Goal: Contribute content: Add original content to the website for others to see

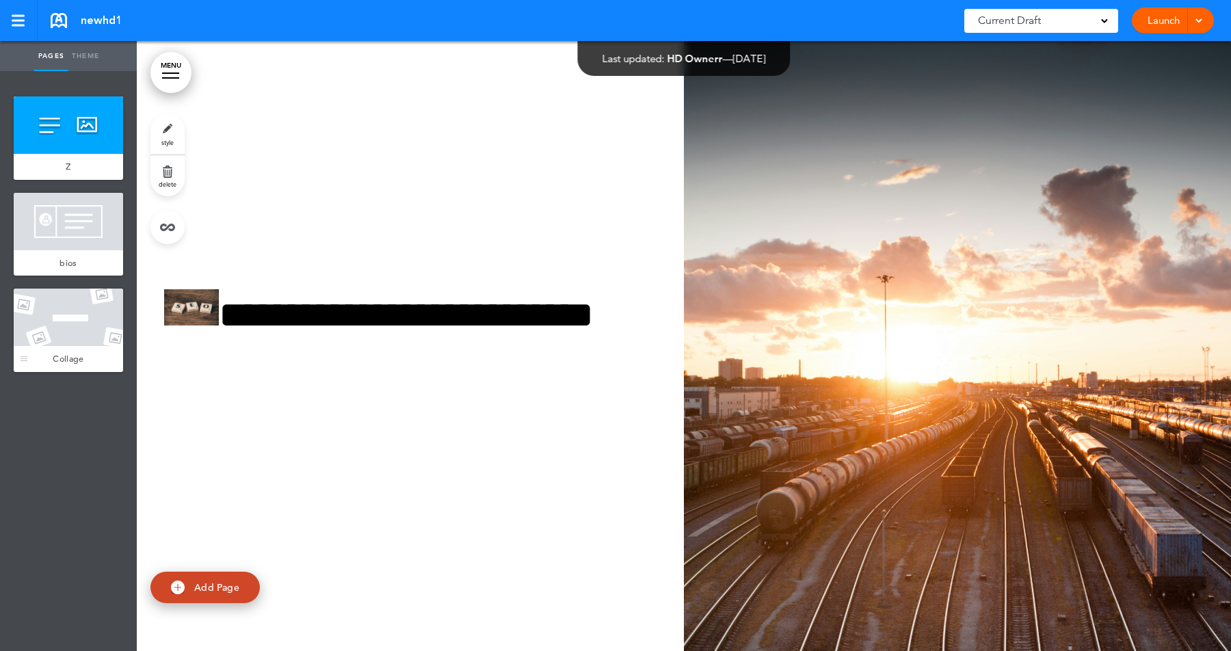
click at [78, 309] on div at bounding box center [68, 317] width 109 height 57
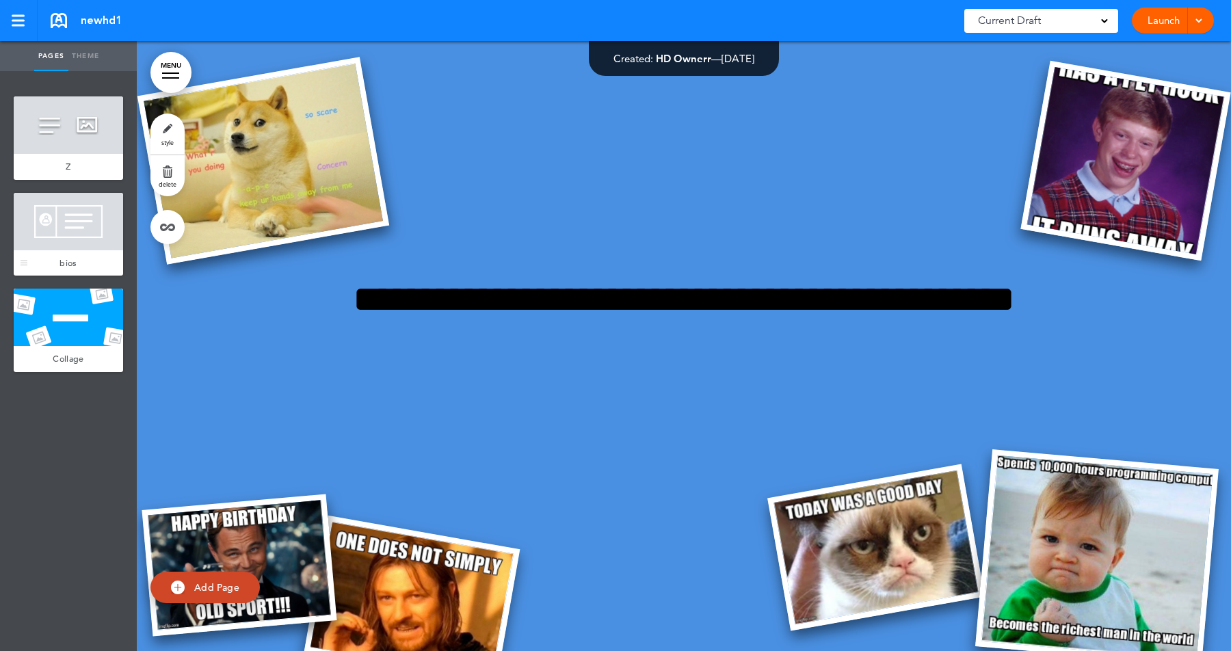
click at [81, 214] on div at bounding box center [68, 221] width 109 height 57
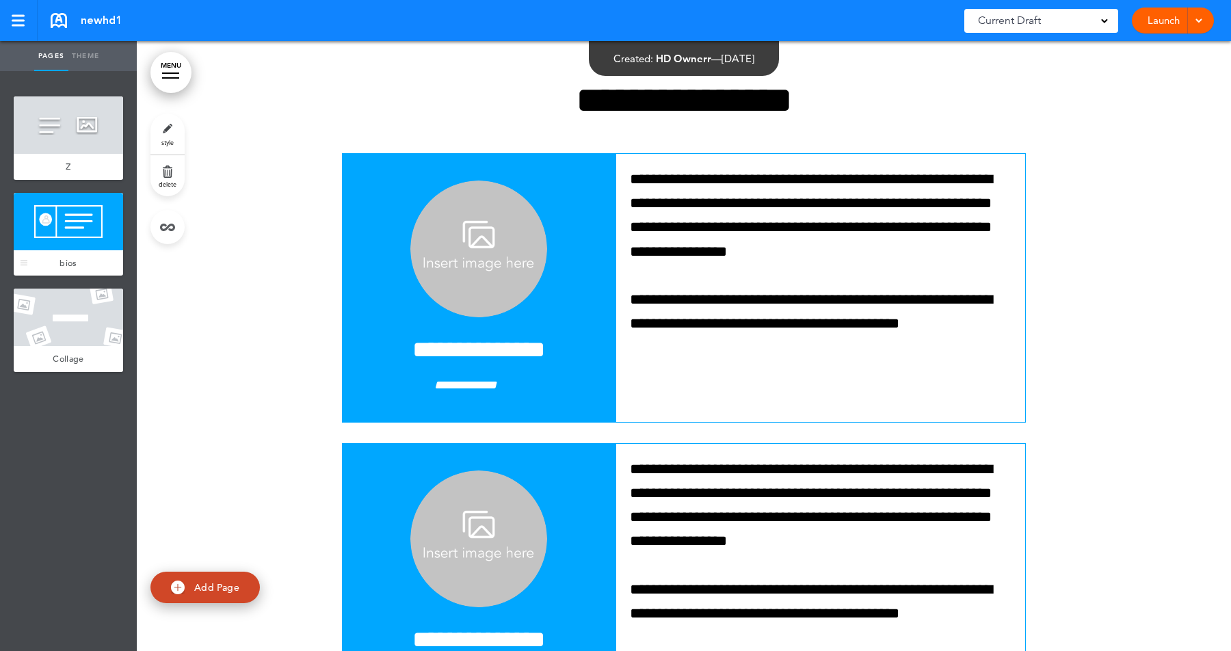
scroll to position [610, 0]
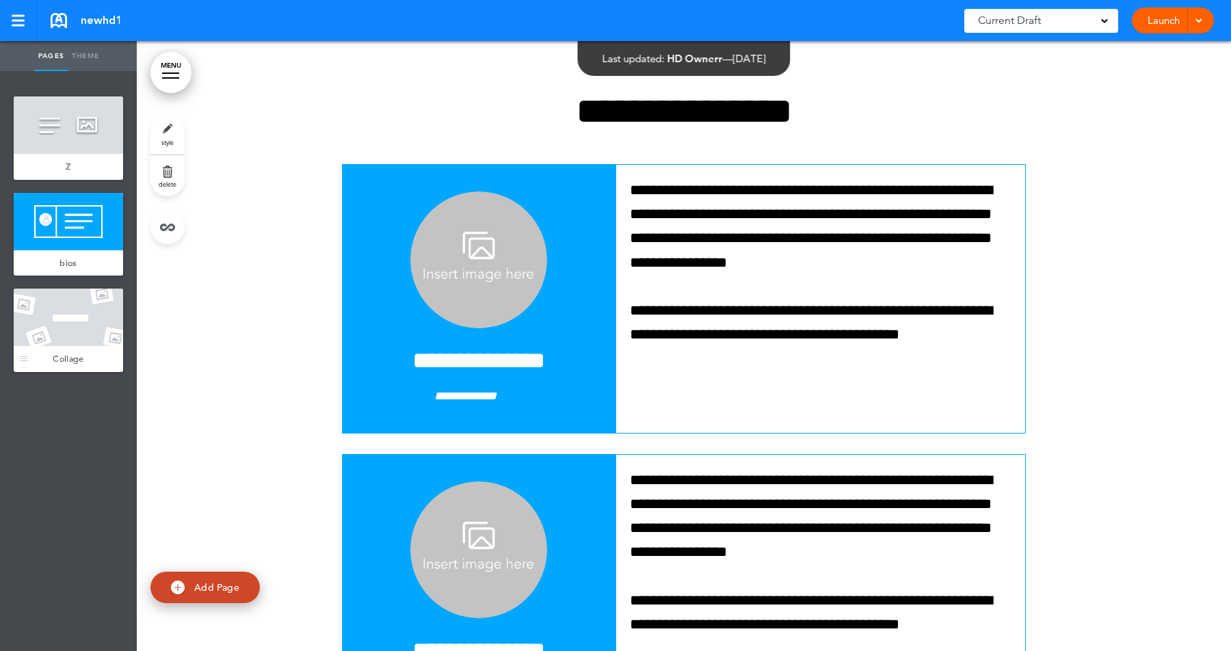
click at [58, 295] on div at bounding box center [68, 317] width 109 height 57
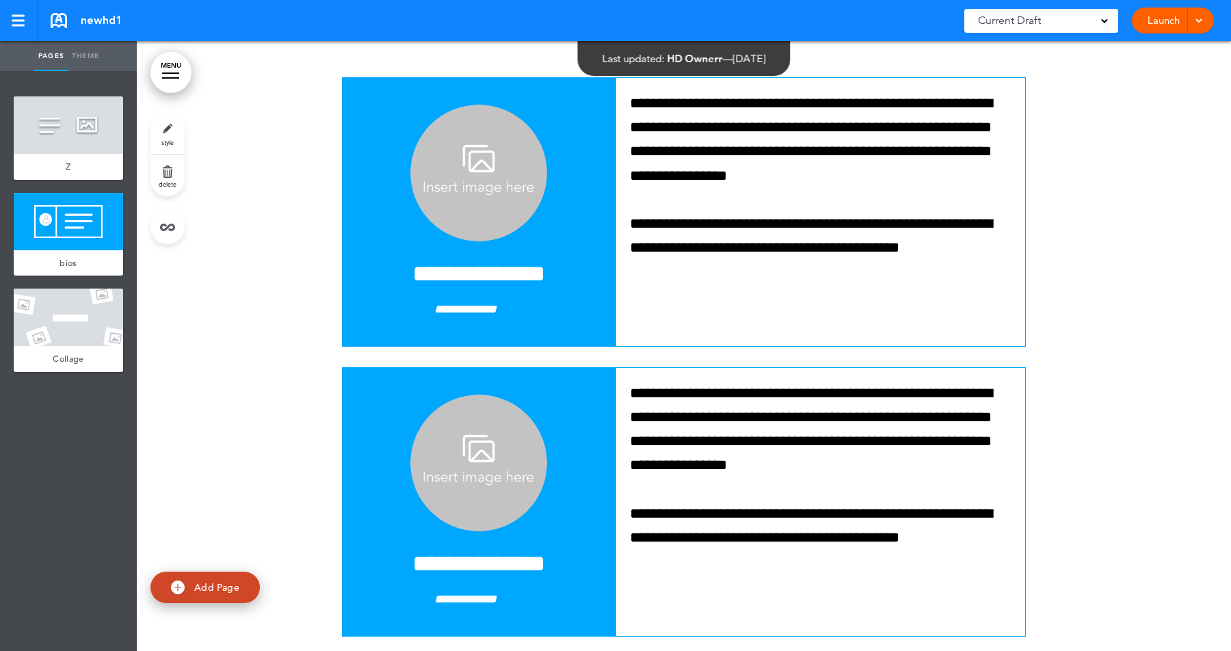
scroll to position [709, 0]
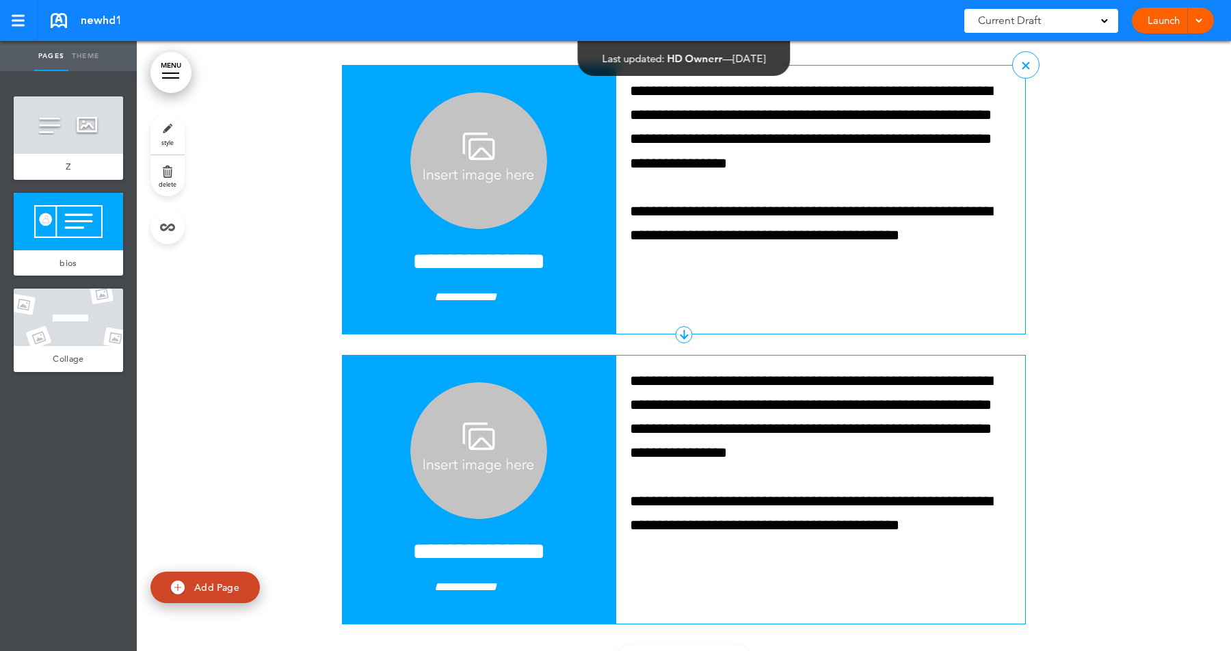
click at [685, 334] on div at bounding box center [684, 334] width 17 height 17
click at [684, 334] on div at bounding box center [683, 334] width 1 height 9
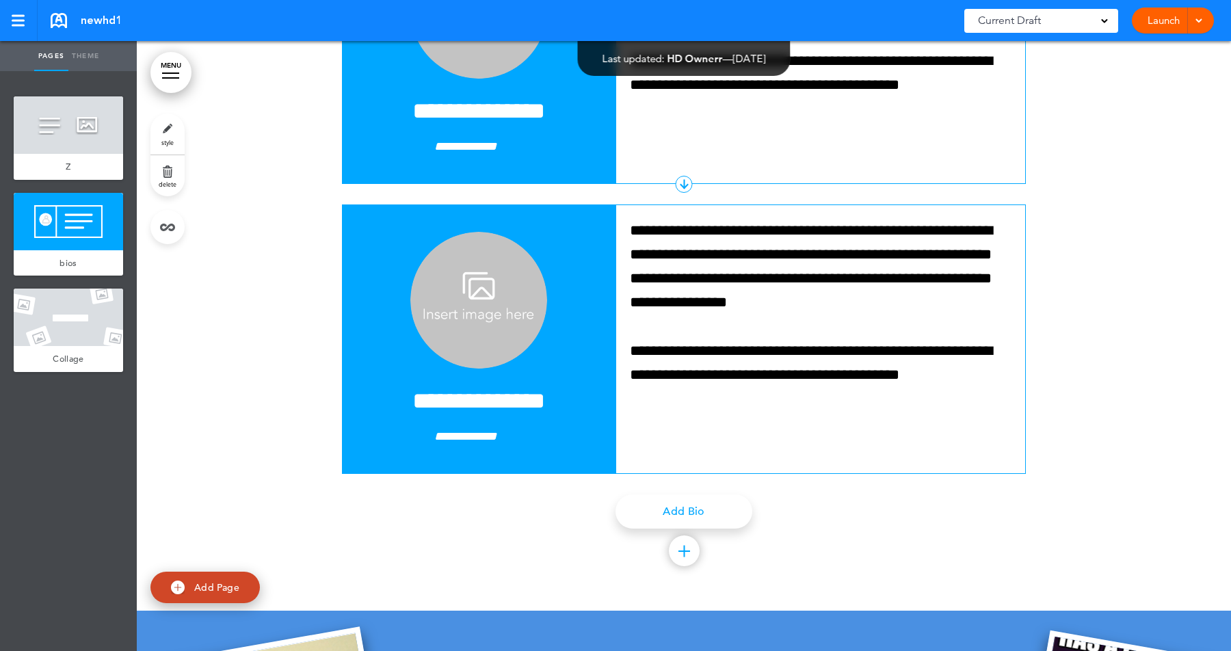
scroll to position [948, 0]
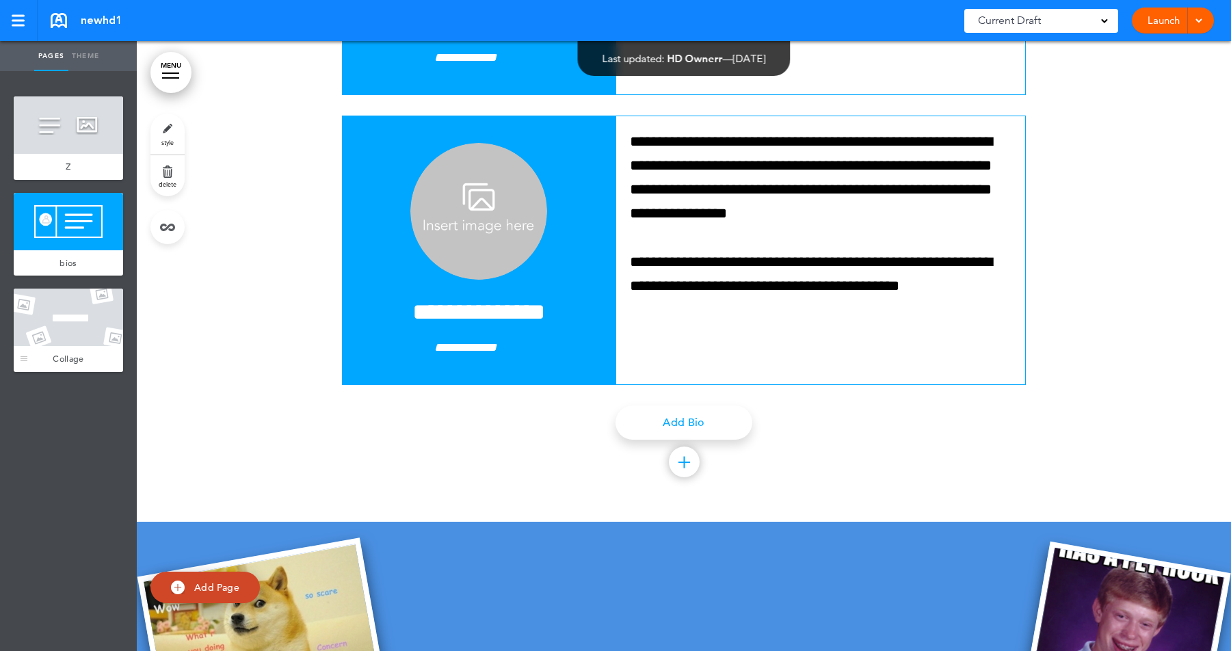
click at [86, 308] on div at bounding box center [68, 317] width 109 height 57
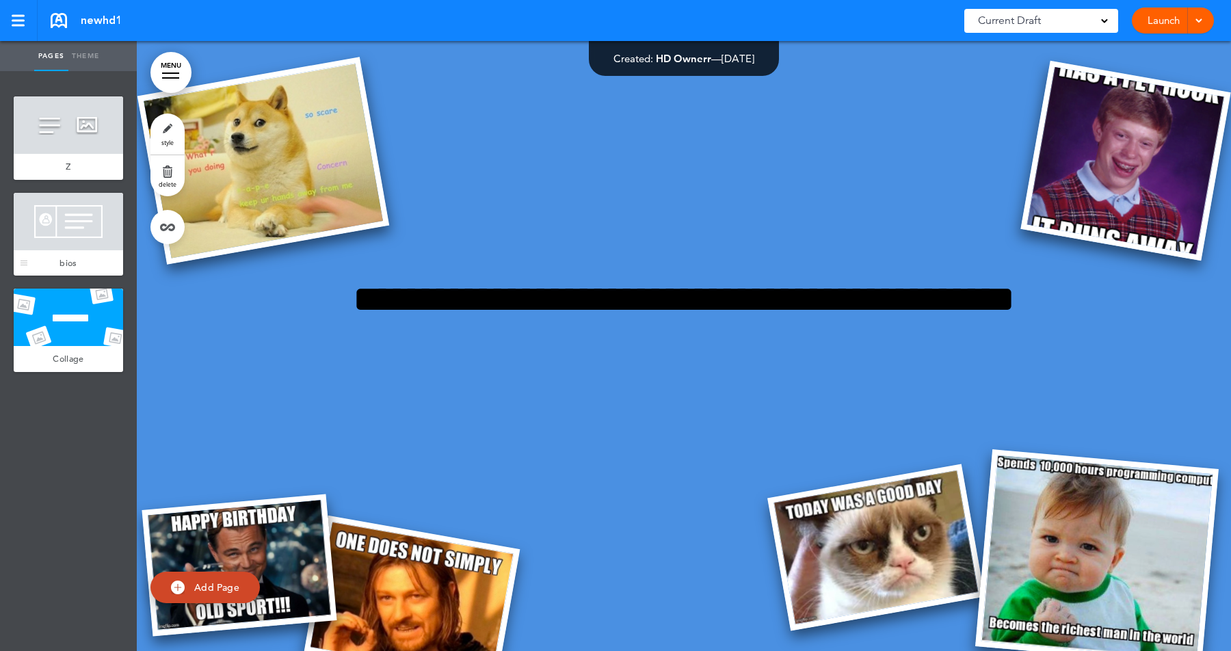
click at [85, 225] on div at bounding box center [68, 221] width 109 height 57
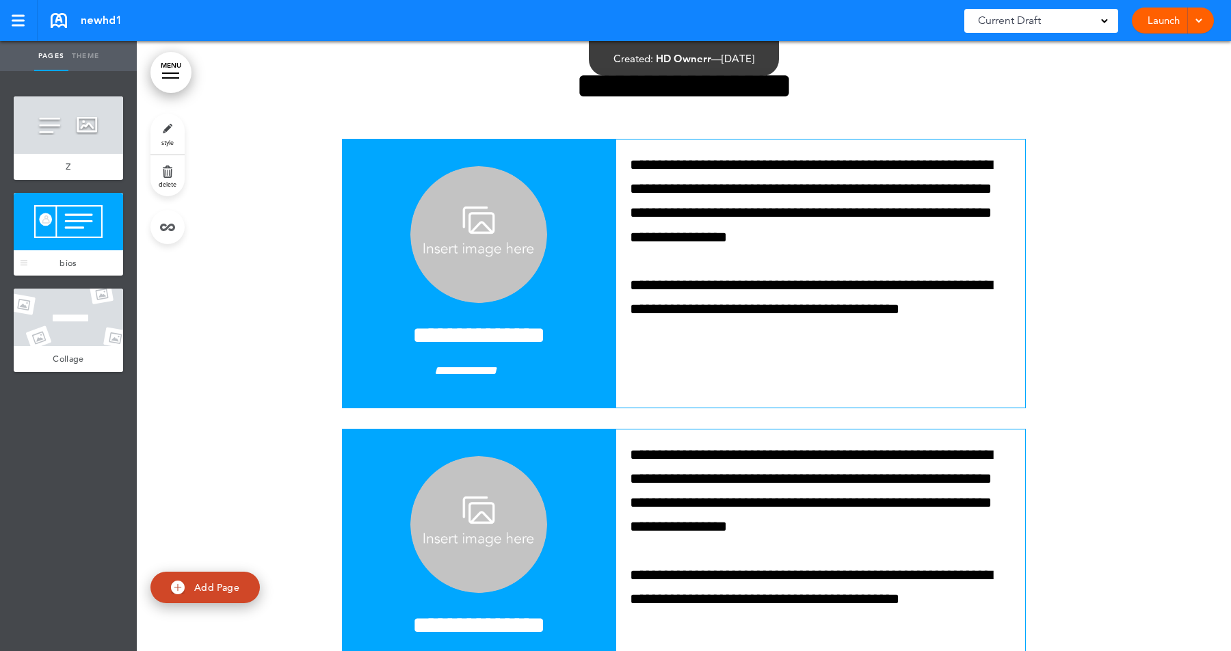
scroll to position [610, 0]
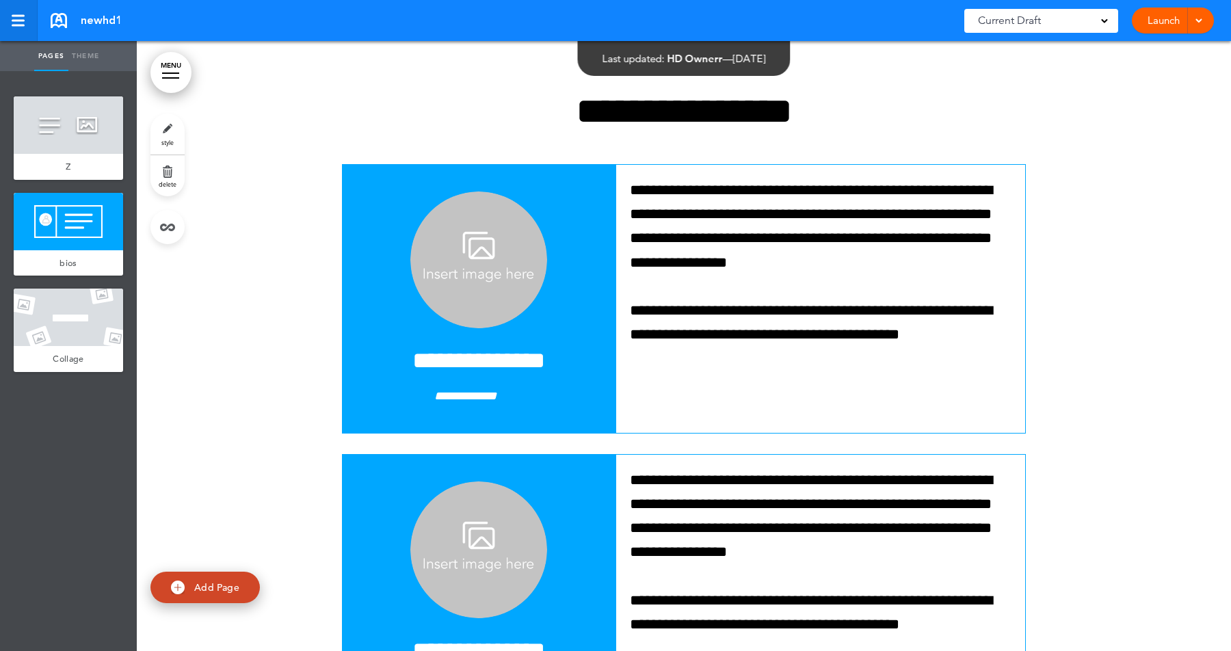
click at [17, 25] on div at bounding box center [18, 26] width 13 height 2
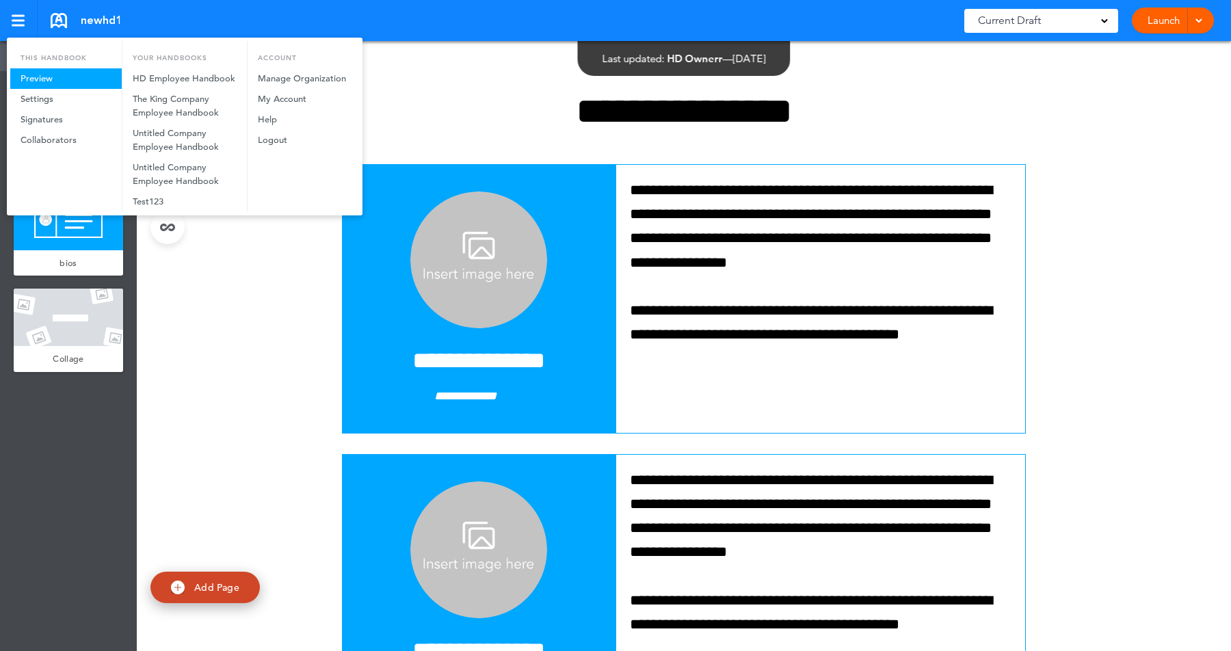
click at [56, 73] on link "Preview" at bounding box center [65, 78] width 111 height 21
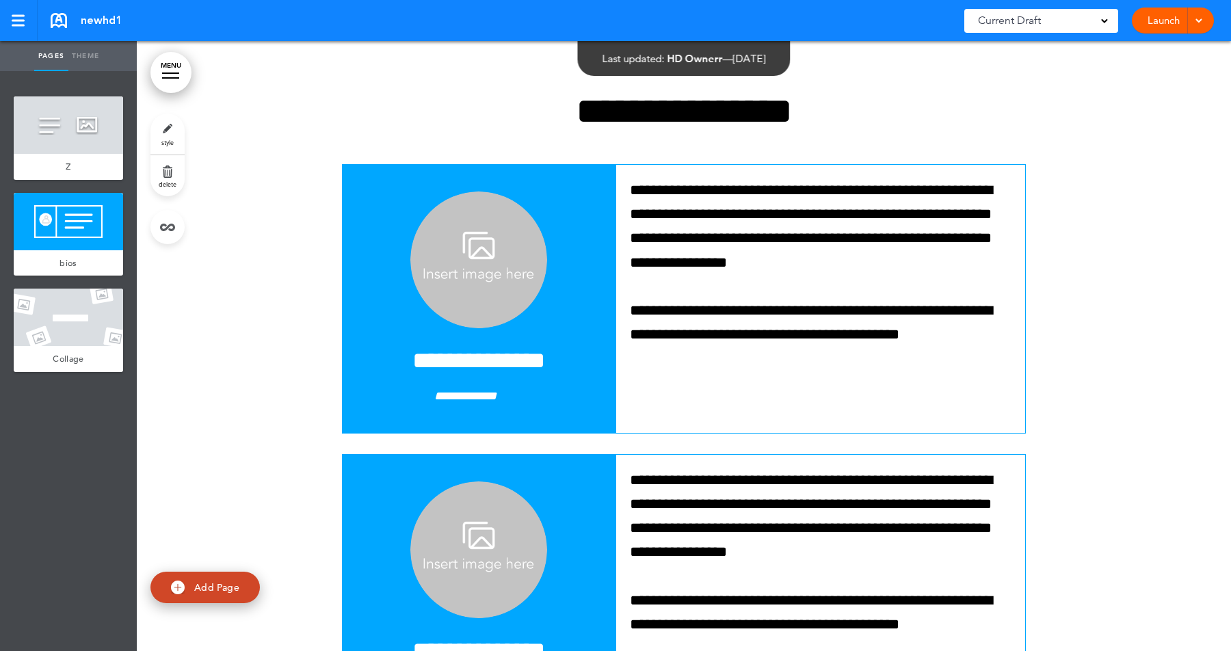
click at [209, 582] on span "Add Page" at bounding box center [216, 587] width 45 height 12
type input "********"
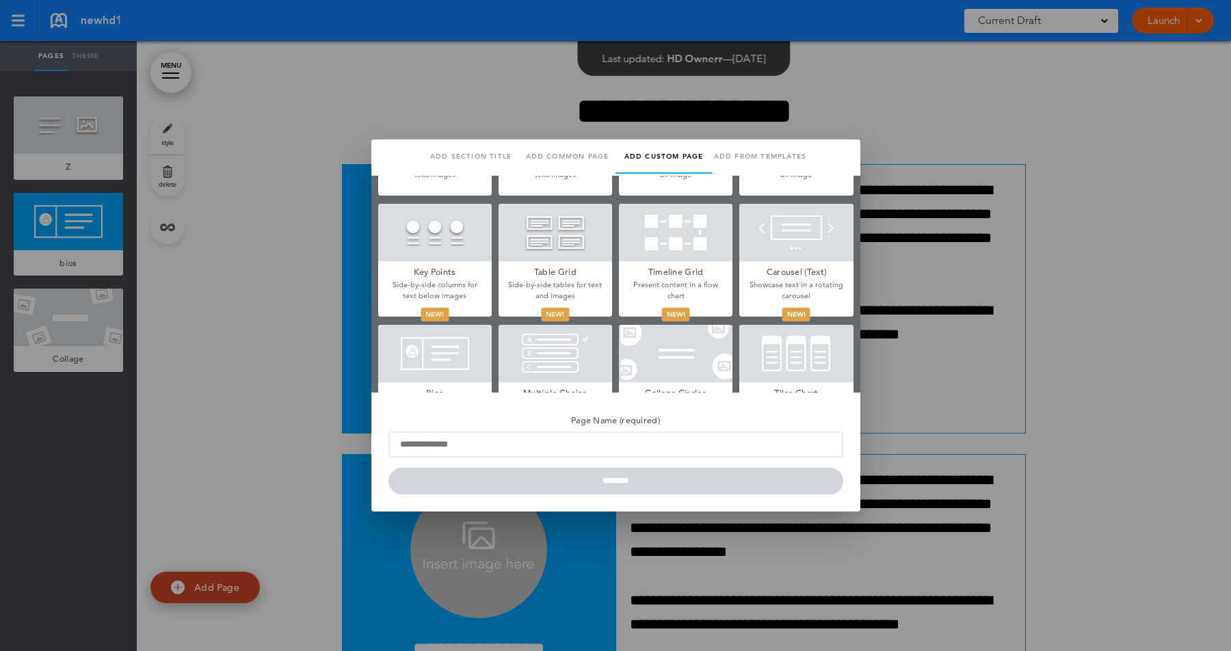
scroll to position [451, 0]
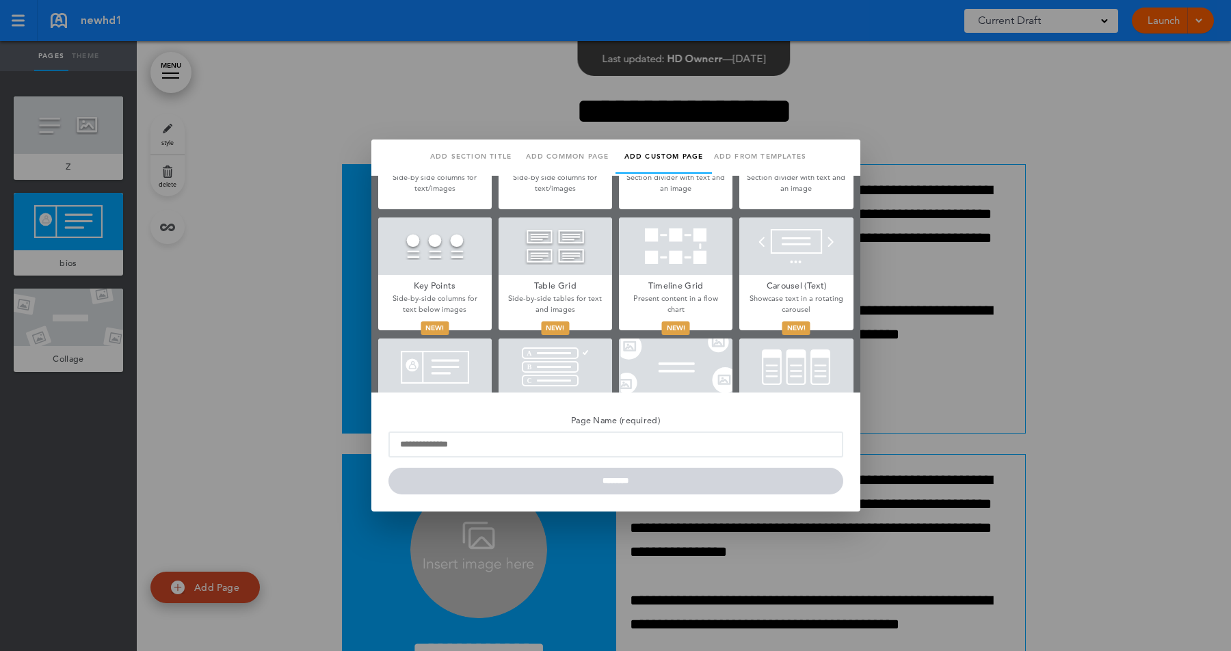
click at [468, 245] on div at bounding box center [435, 245] width 114 height 57
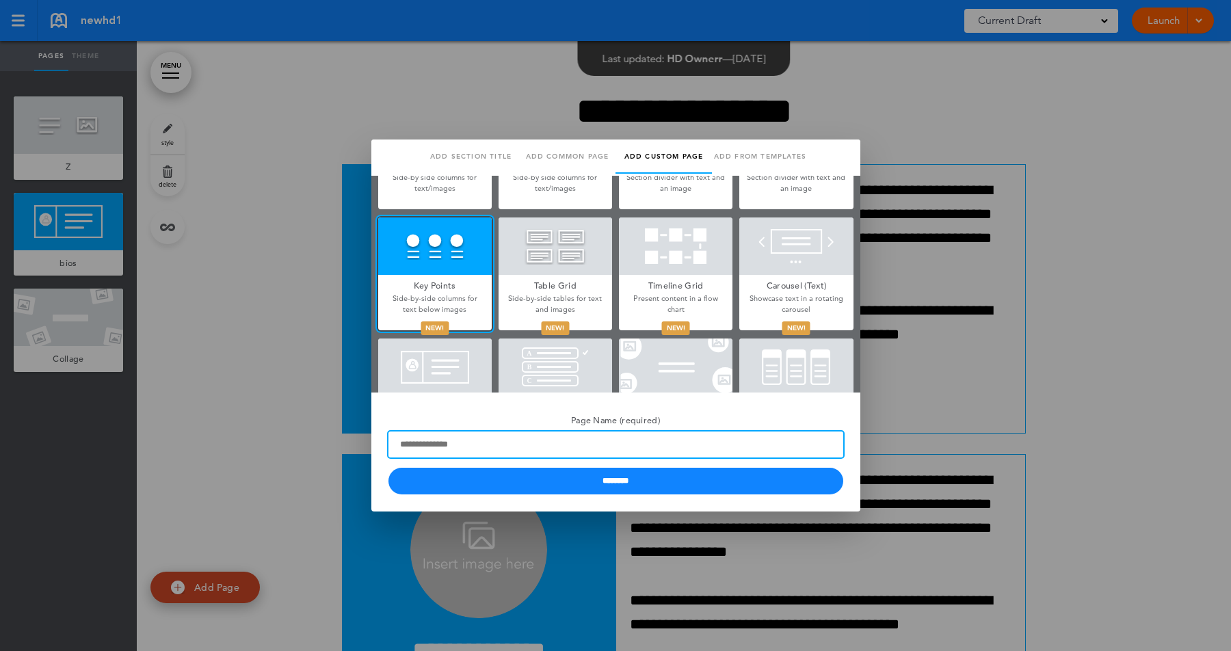
click at [449, 449] on input "Page Name (required)" at bounding box center [615, 444] width 455 height 26
type input "*********"
click at [388, 468] on input "********" at bounding box center [615, 481] width 455 height 27
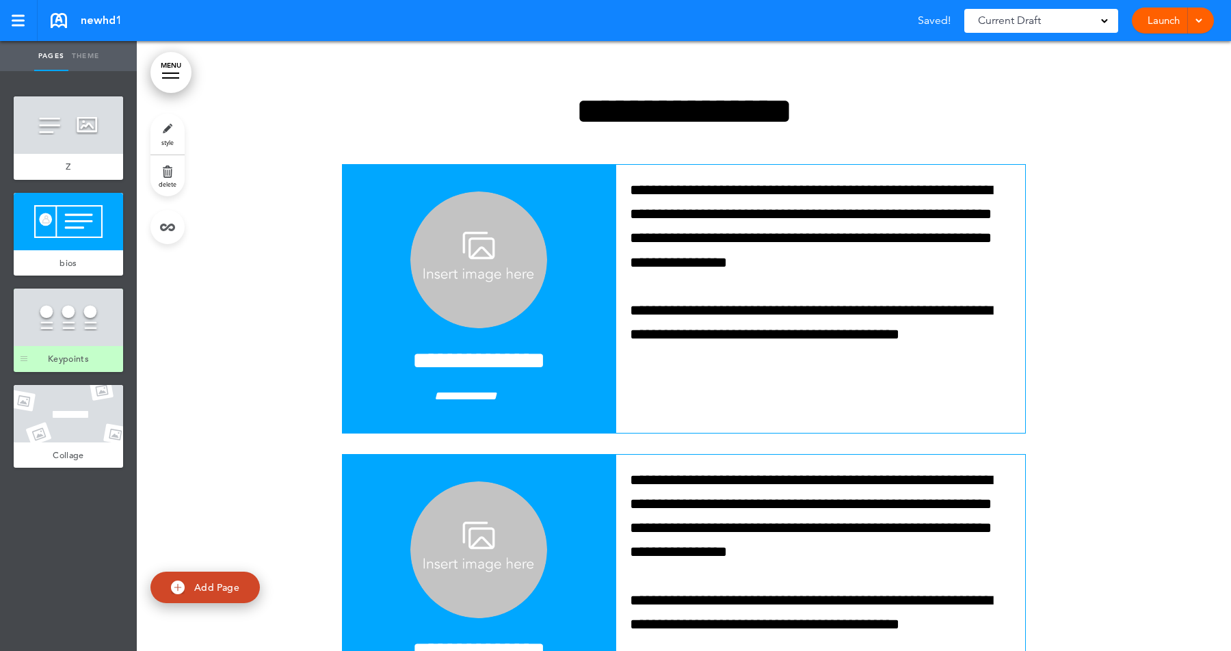
click at [92, 315] on div at bounding box center [68, 317] width 109 height 57
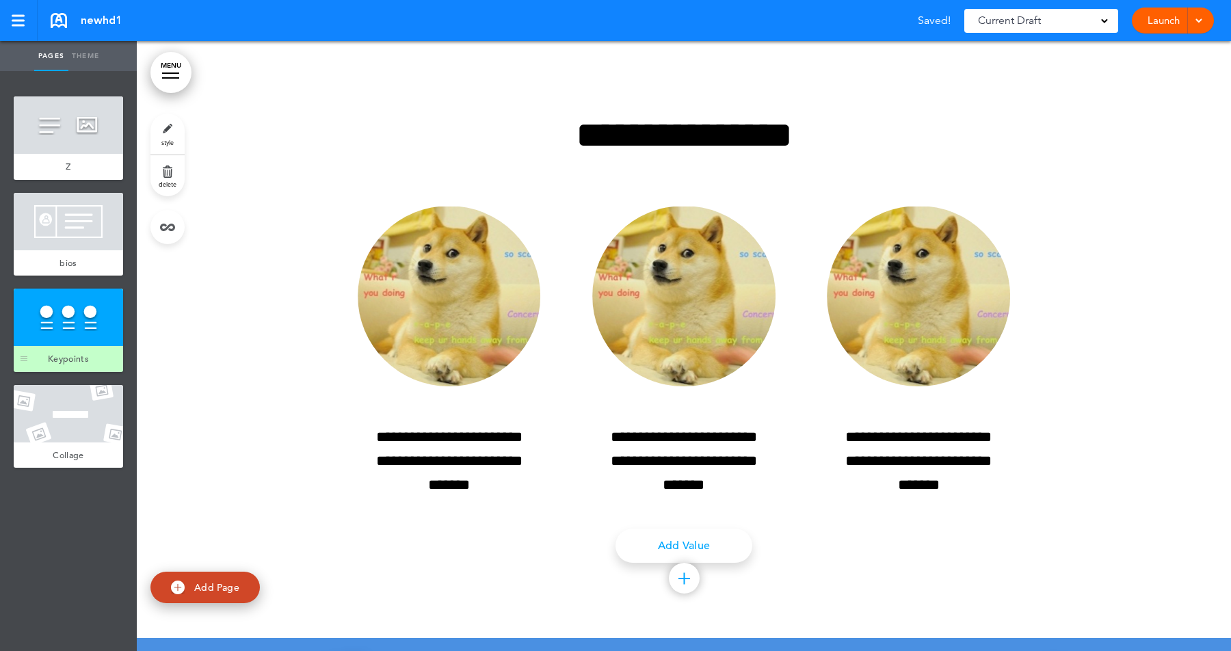
scroll to position [1429, 0]
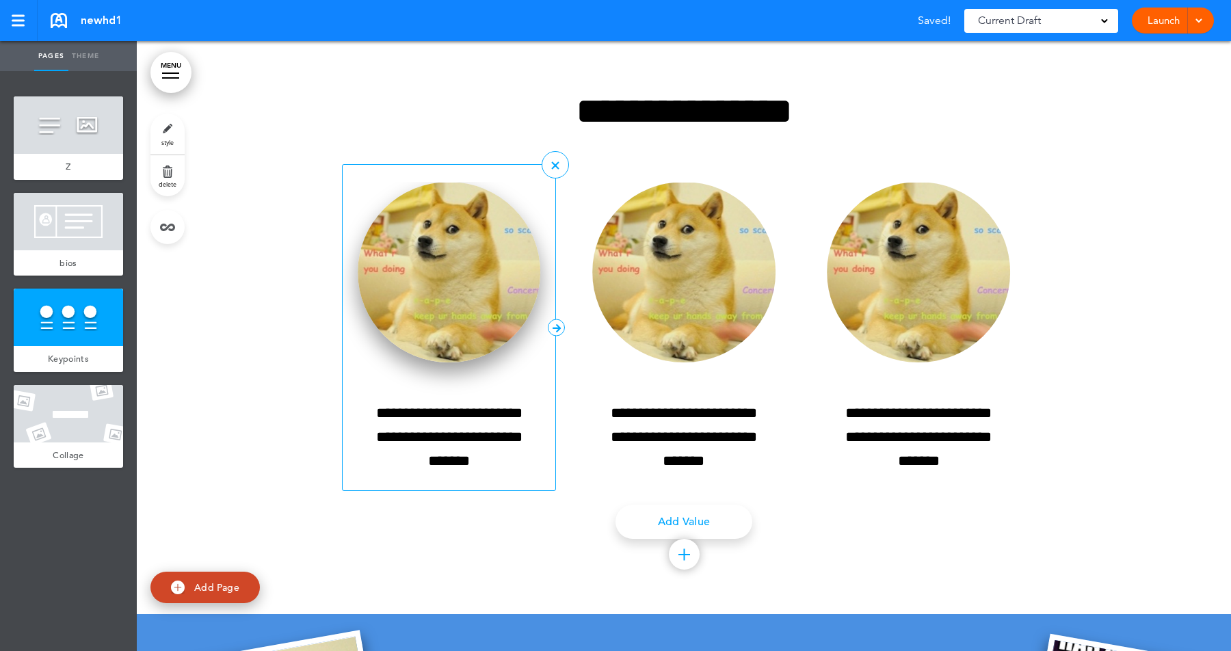
click at [447, 255] on img at bounding box center [449, 272] width 183 height 181
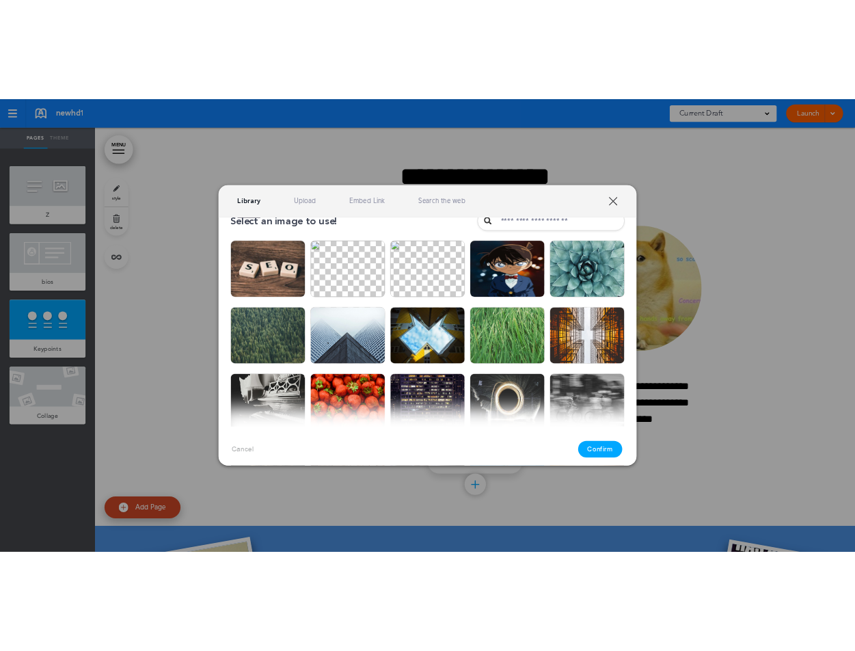
scroll to position [62, 0]
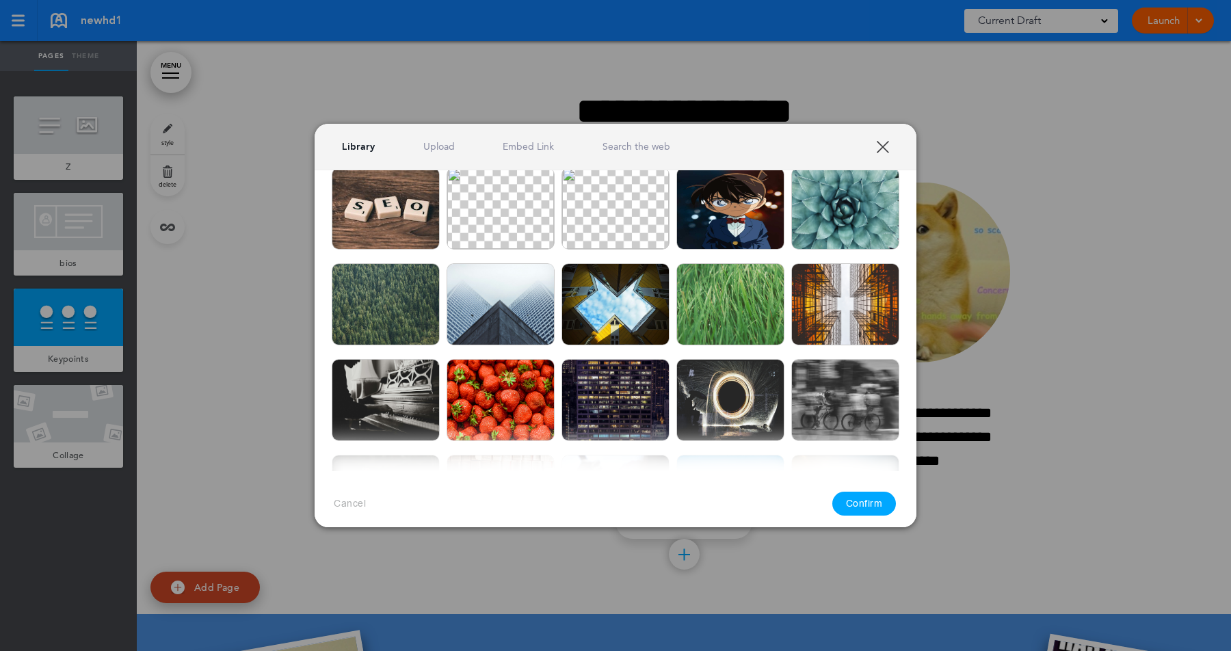
click at [628, 324] on img at bounding box center [615, 304] width 108 height 82
click at [857, 503] on button "Confirm" at bounding box center [864, 504] width 64 height 24
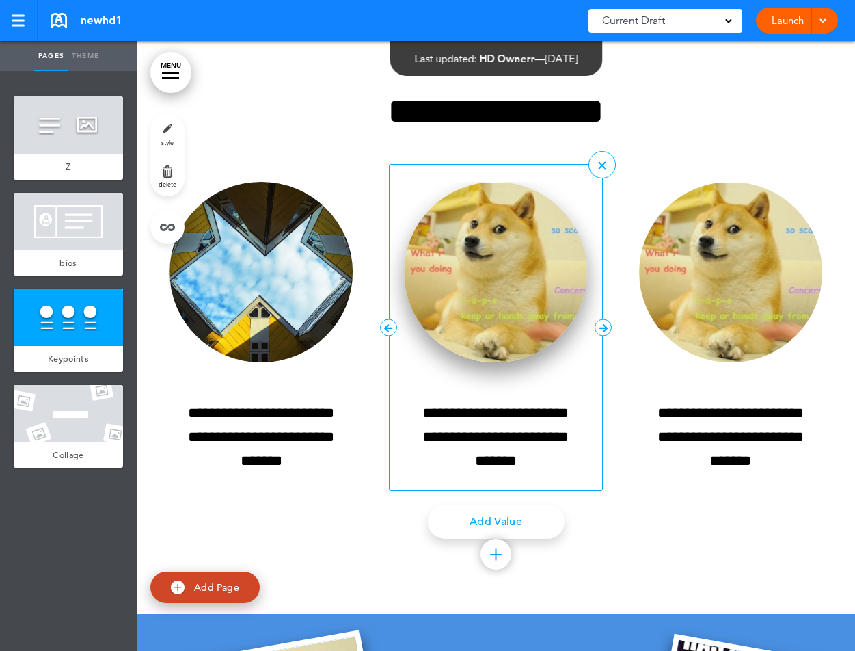
click at [512, 256] on img at bounding box center [496, 272] width 183 height 181
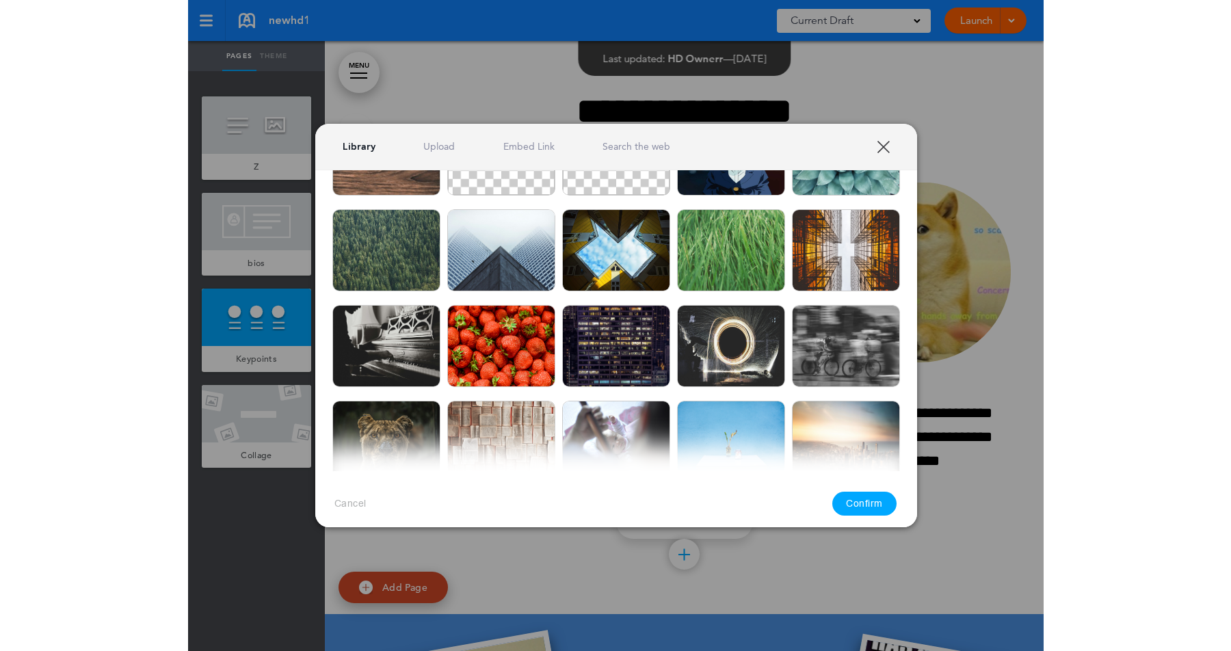
scroll to position [112, 0]
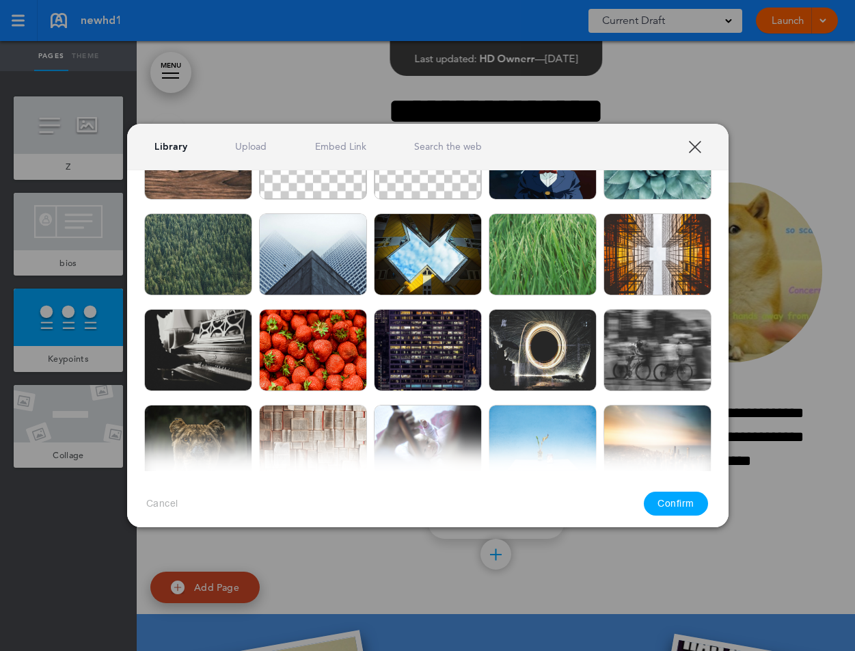
click at [338, 273] on img at bounding box center [313, 254] width 108 height 82
click at [665, 492] on button "Confirm" at bounding box center [676, 504] width 64 height 24
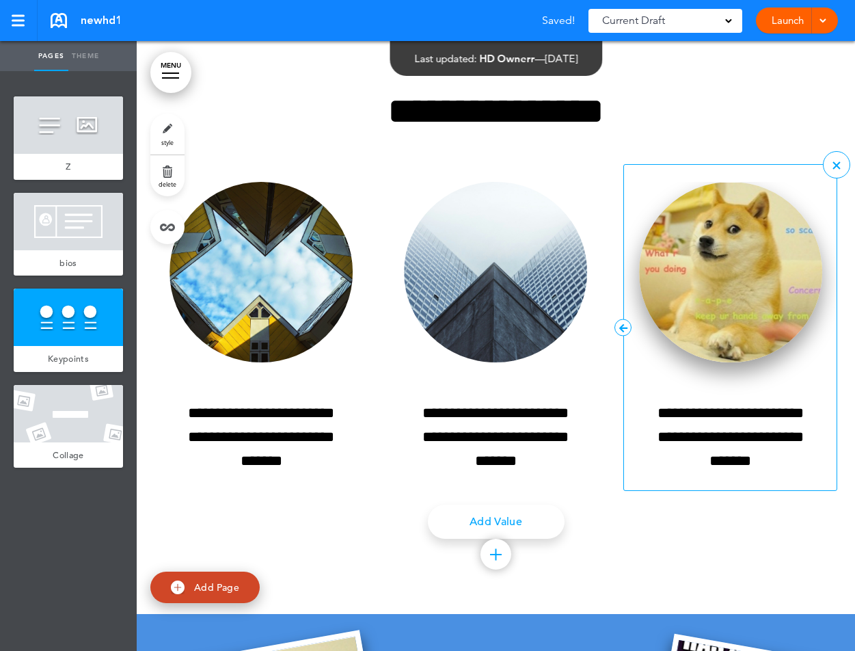
click at [702, 248] on img at bounding box center [730, 272] width 183 height 181
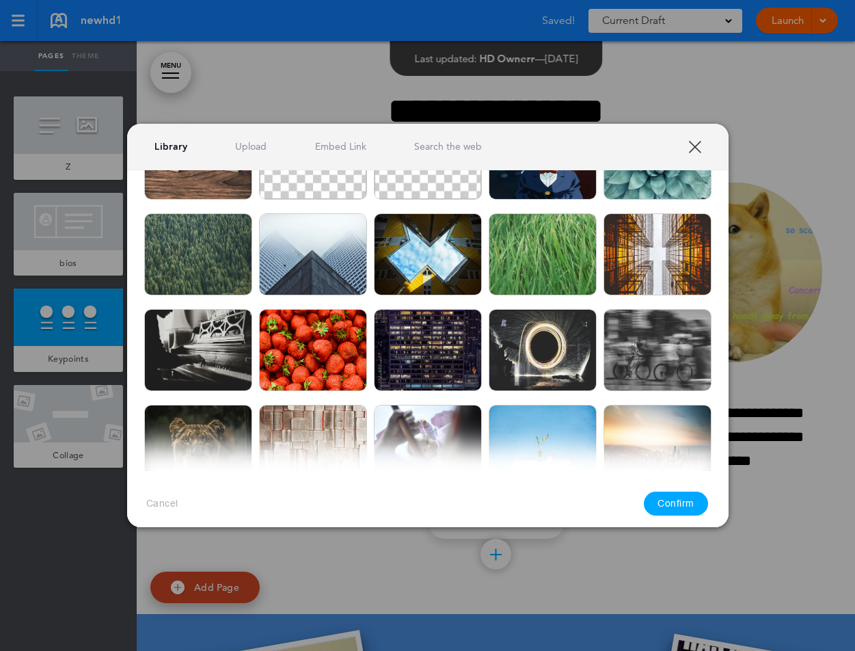
click at [669, 270] on img at bounding box center [658, 254] width 108 height 82
click at [678, 505] on button "Confirm" at bounding box center [676, 504] width 64 height 24
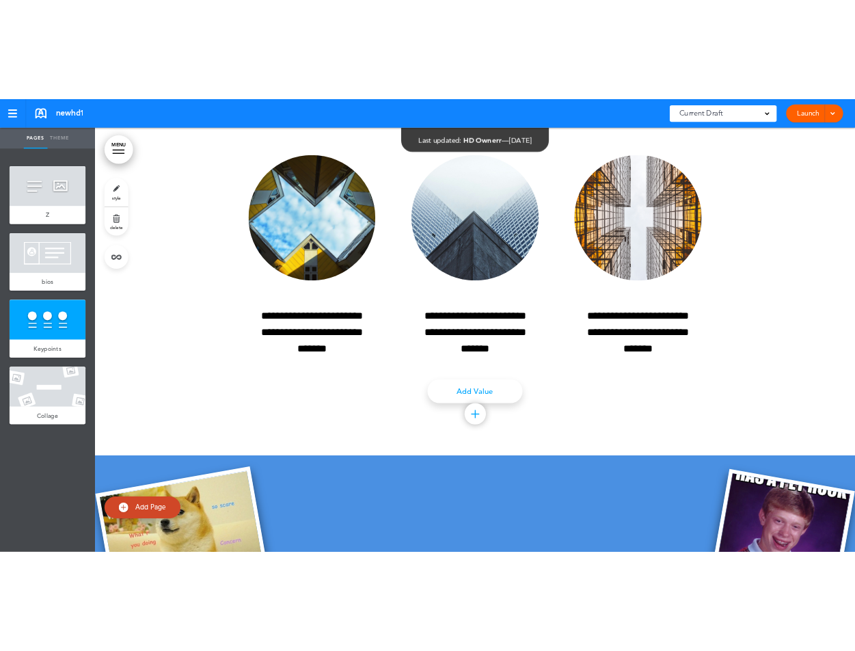
scroll to position [1545, 0]
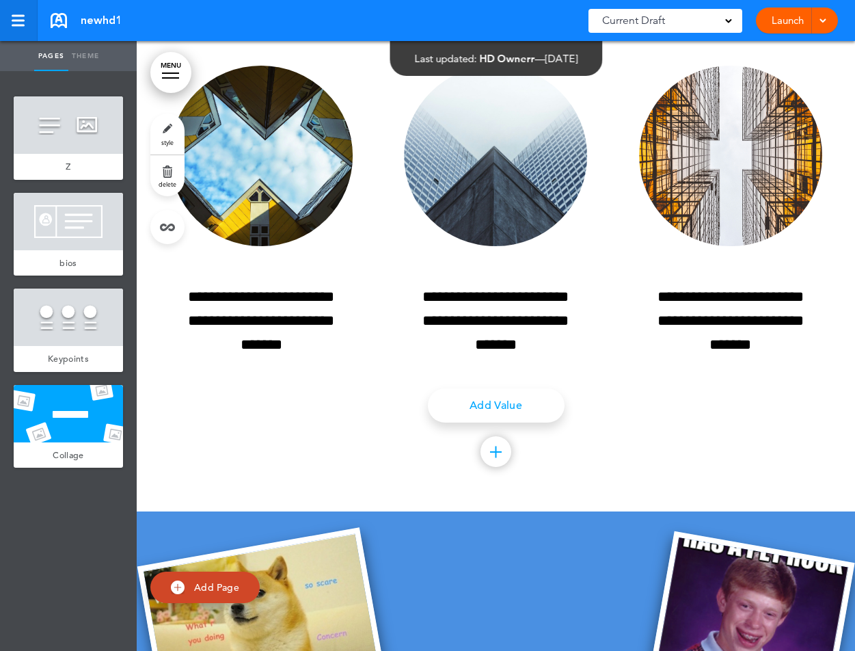
click at [14, 25] on div at bounding box center [18, 26] width 13 height 2
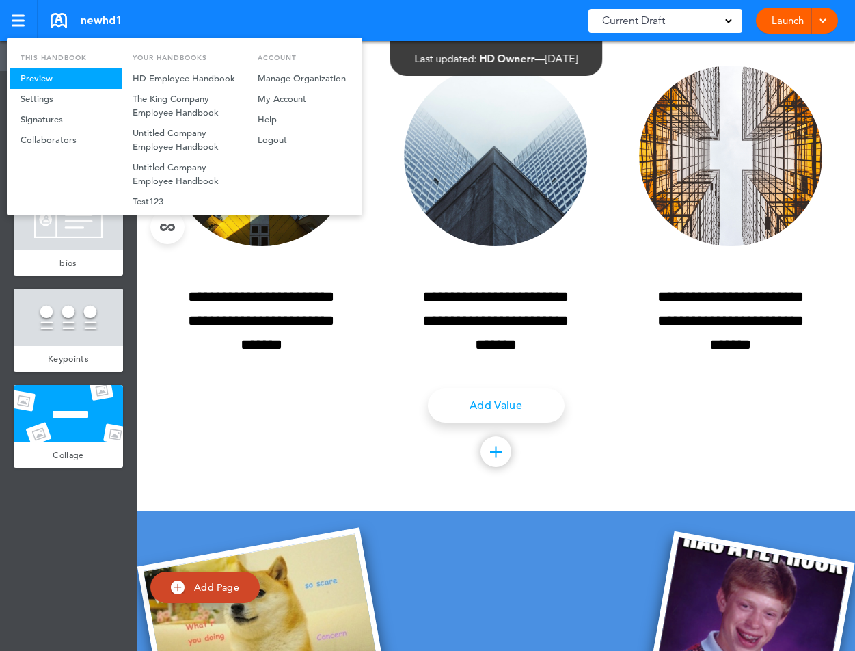
click at [42, 79] on link "Preview" at bounding box center [65, 78] width 111 height 21
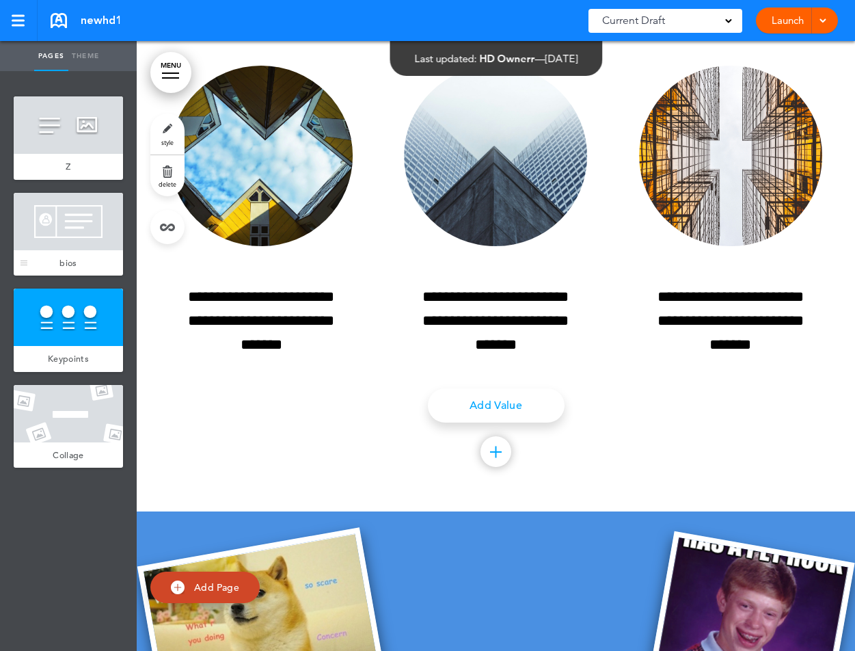
click at [61, 225] on div at bounding box center [68, 221] width 109 height 57
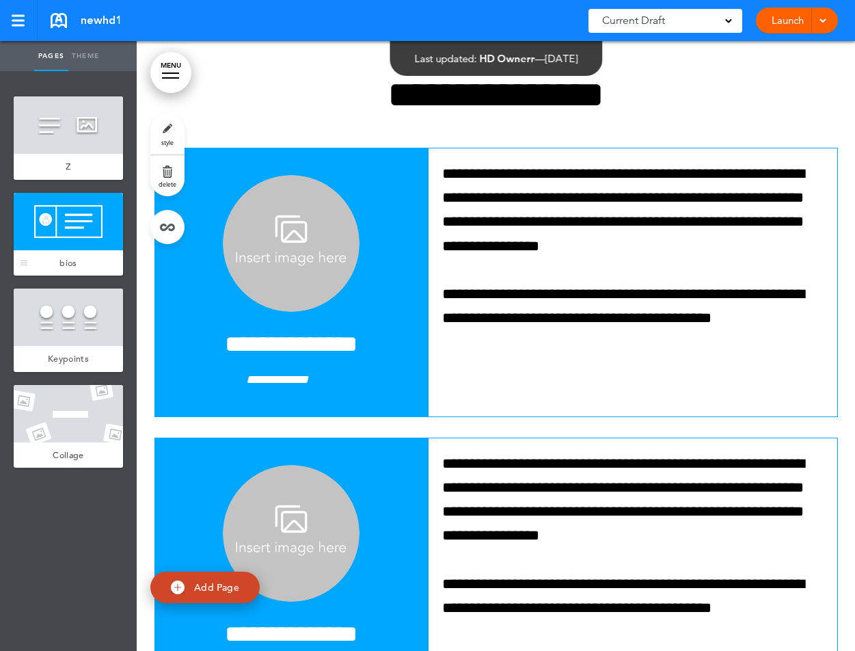
scroll to position [610, 0]
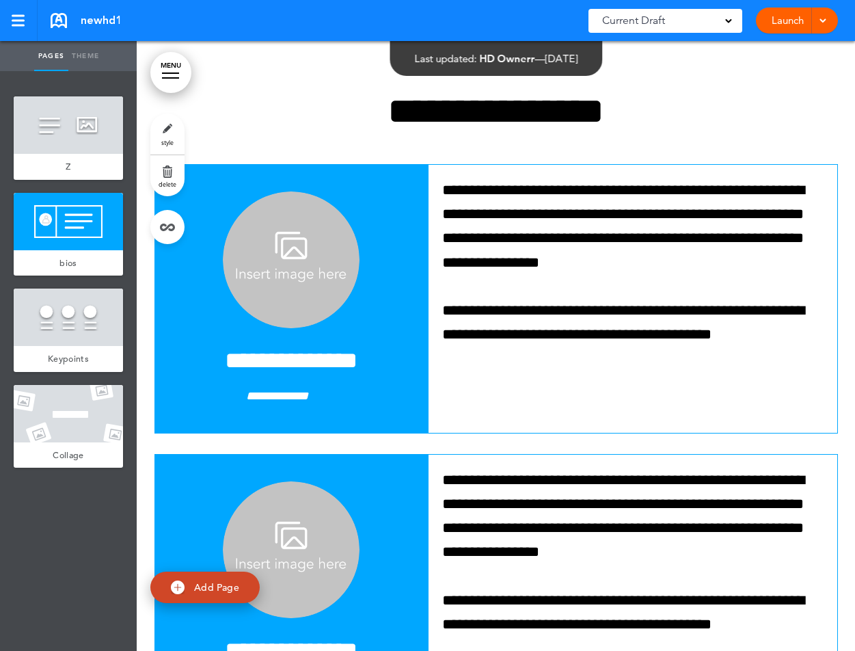
click at [168, 173] on link "delete" at bounding box center [167, 175] width 34 height 41
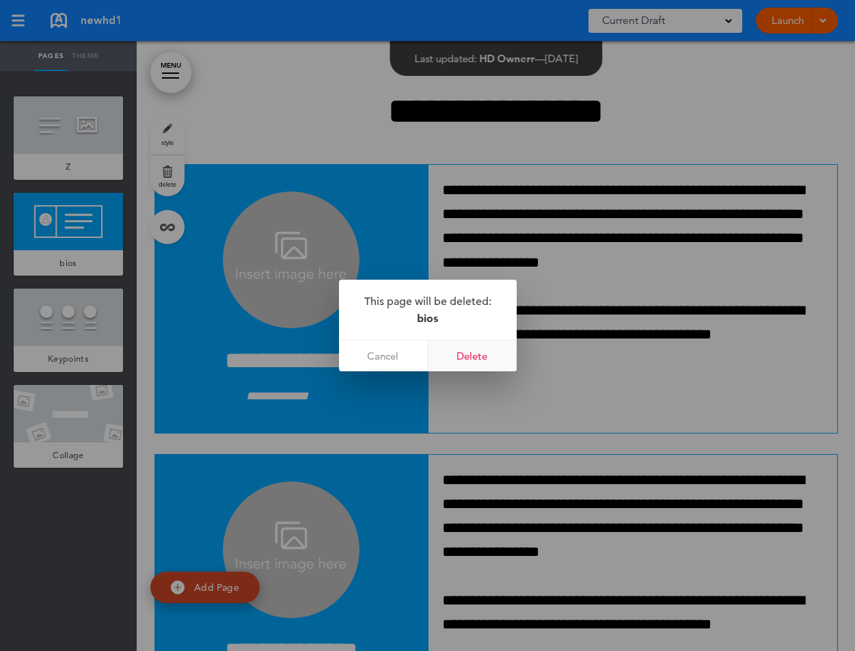
click at [470, 363] on link "Delete" at bounding box center [472, 356] width 89 height 31
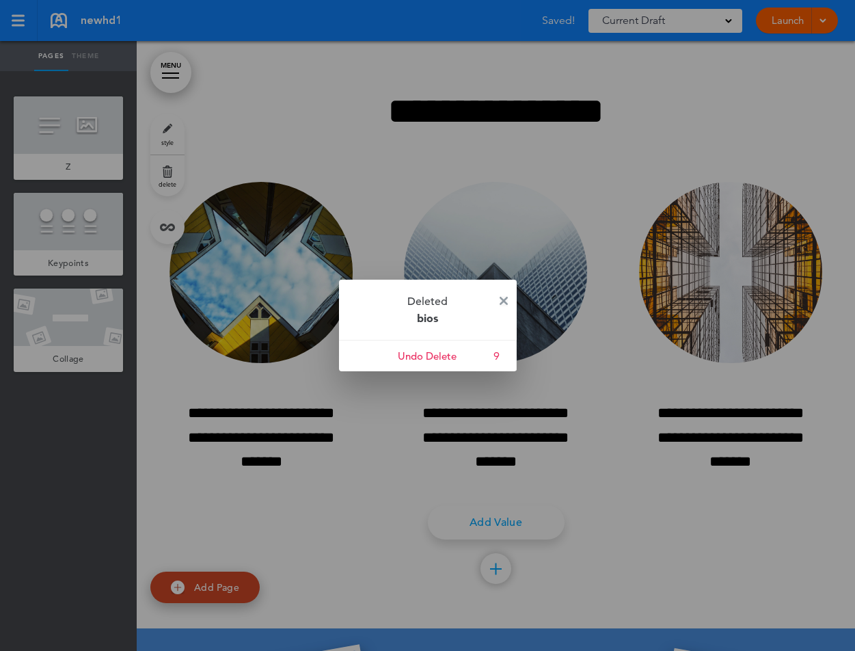
click at [505, 302] on img at bounding box center [504, 301] width 8 height 8
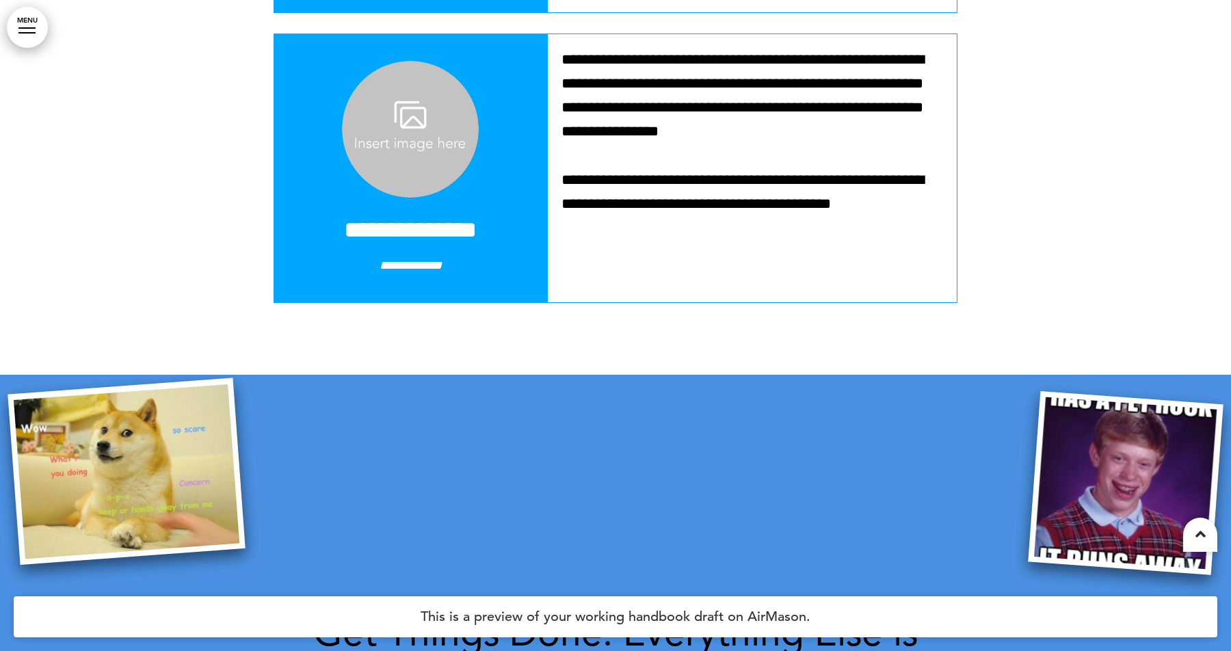
scroll to position [656, 0]
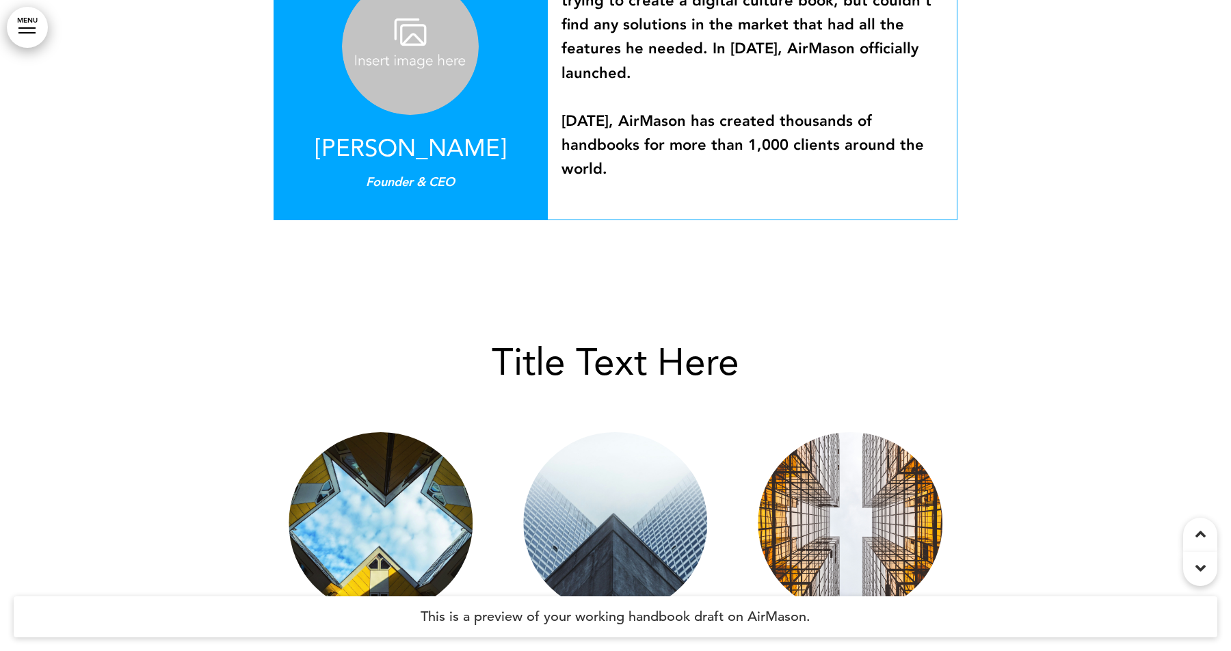
scroll to position [979, 0]
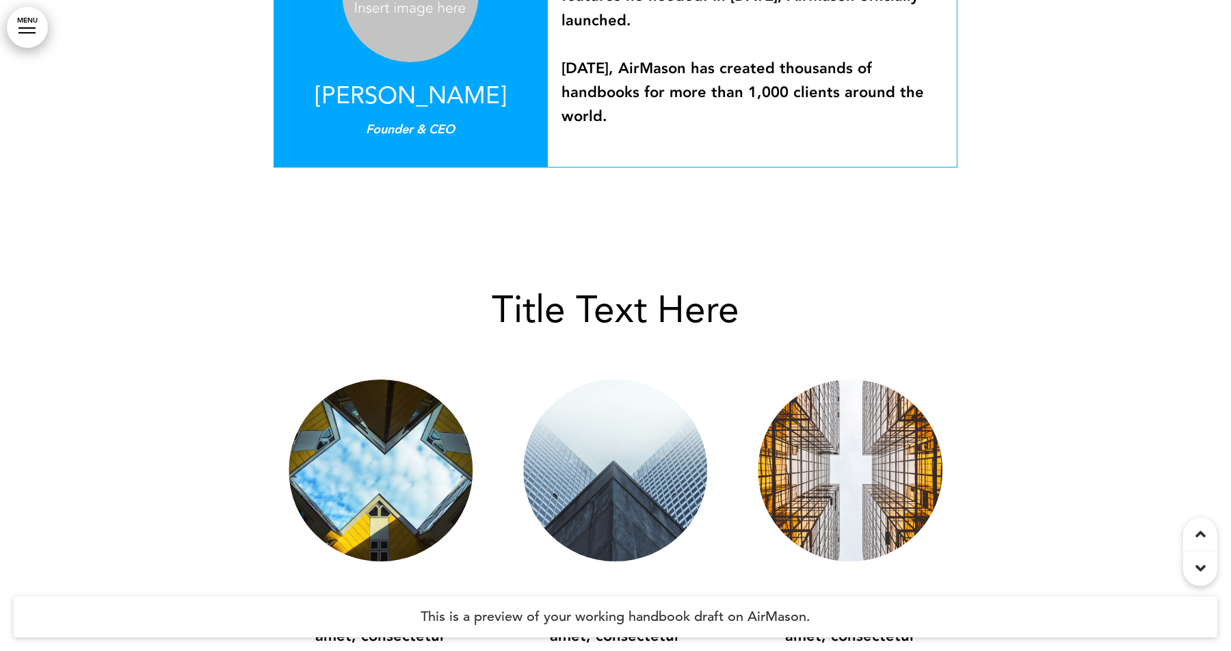
scroll to position [1450, 0]
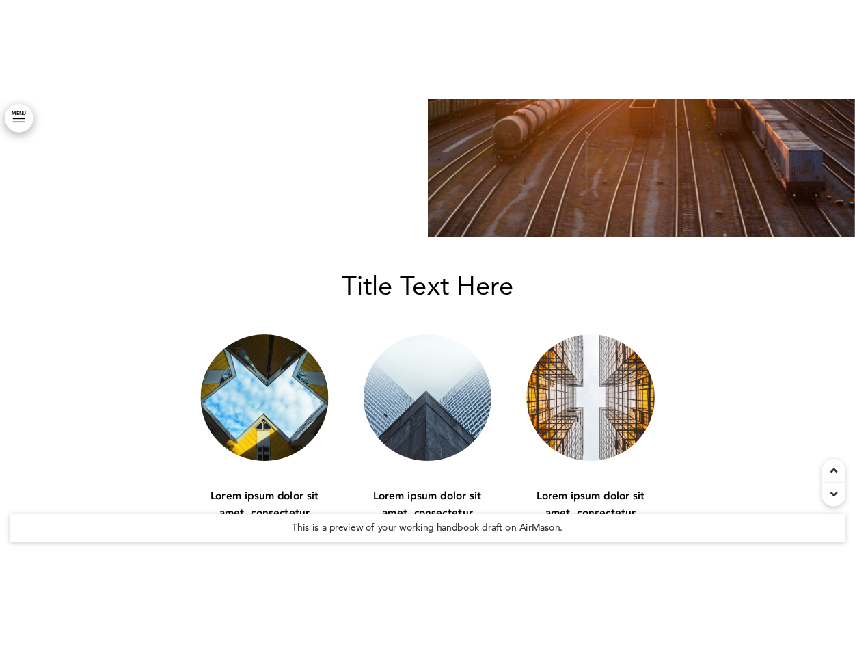
scroll to position [456, 0]
